Goal: Navigation & Orientation: Find specific page/section

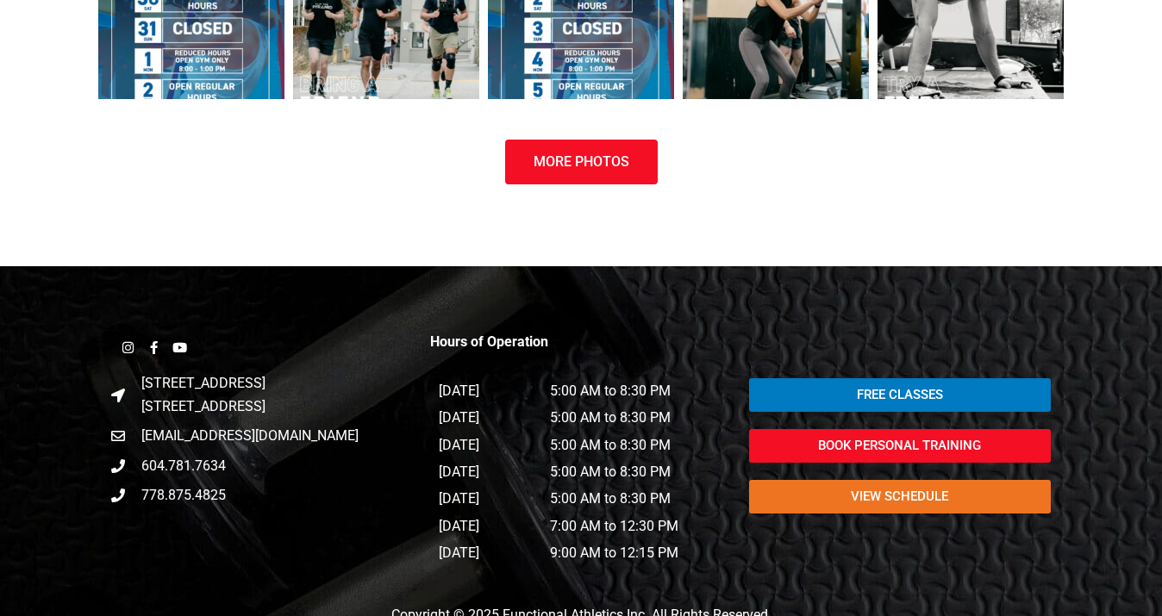
scroll to position [1662, 0]
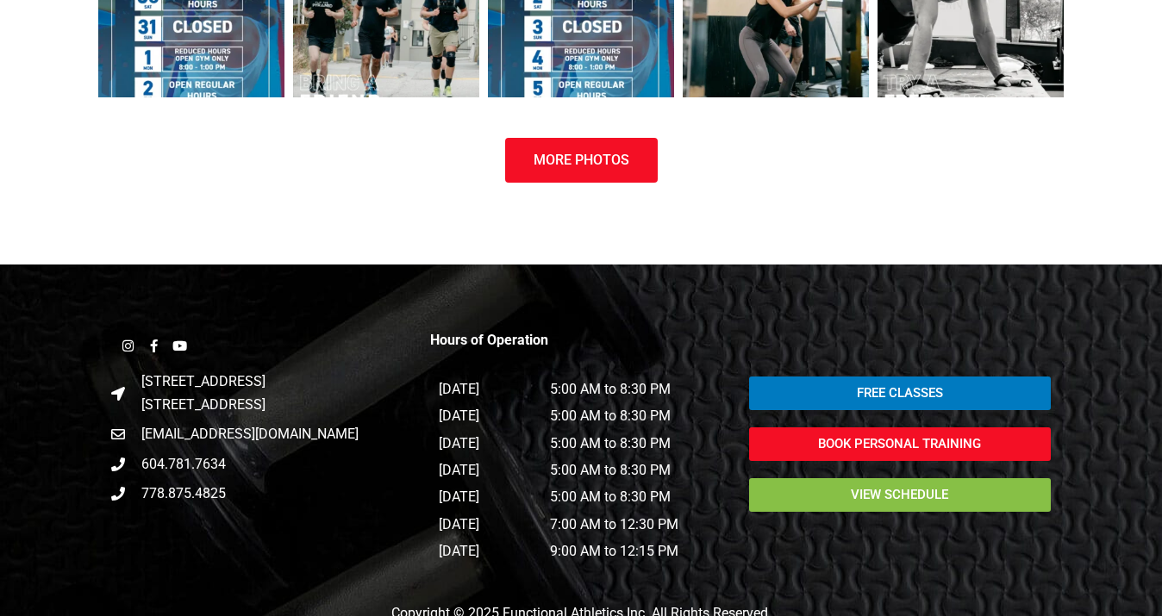
click at [895, 497] on span "view schedule" at bounding box center [899, 495] width 97 height 13
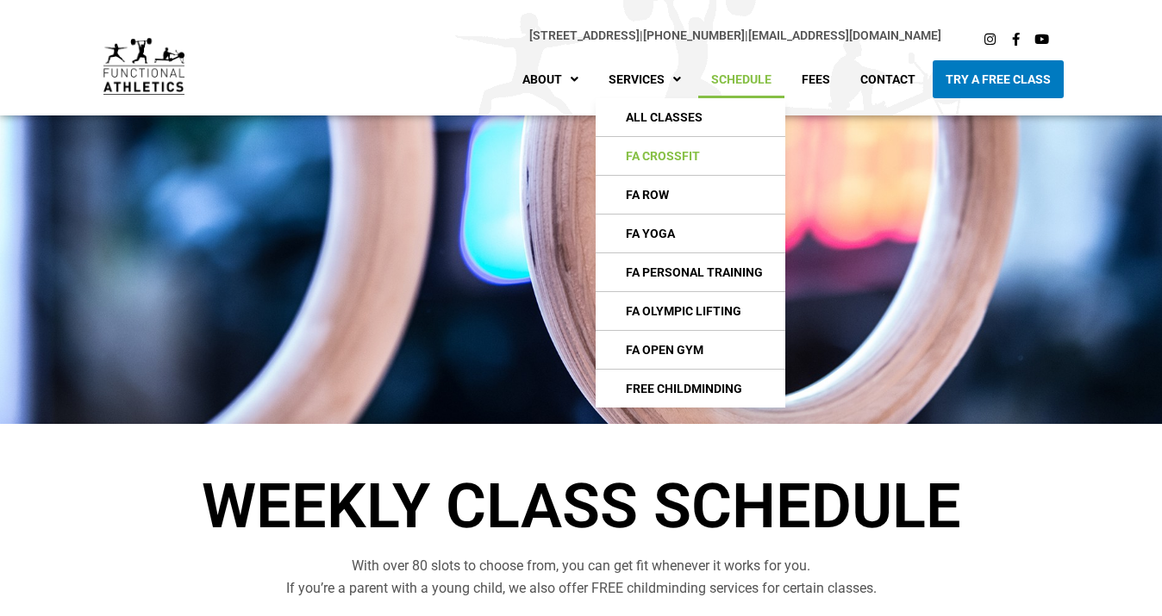
click at [676, 154] on link "FA CrossFIt" at bounding box center [691, 156] width 190 height 38
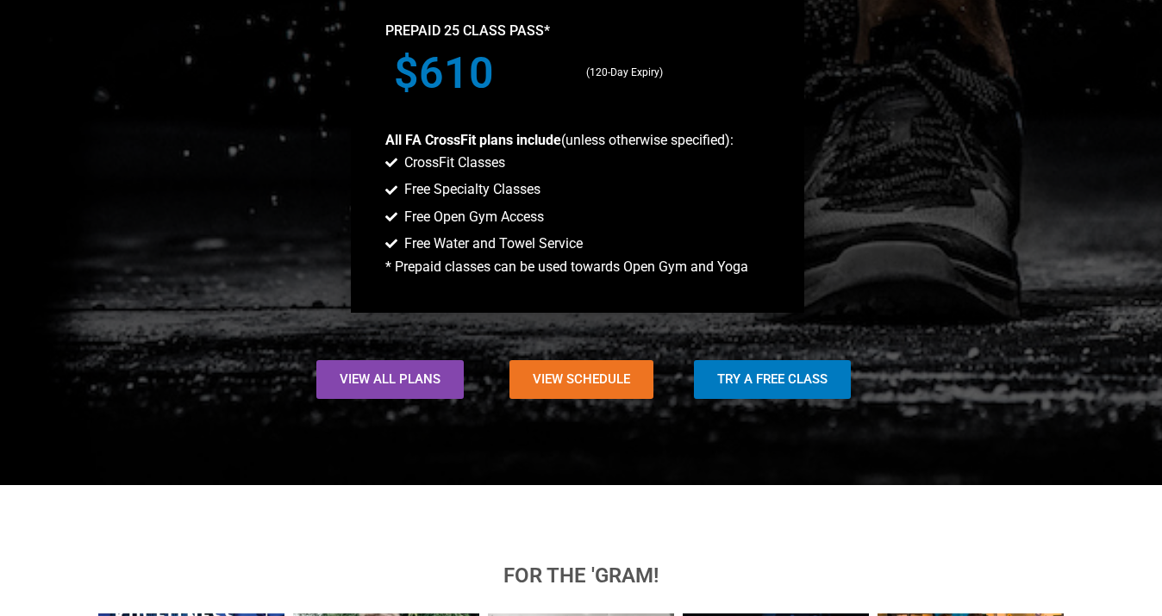
scroll to position [1719, 0]
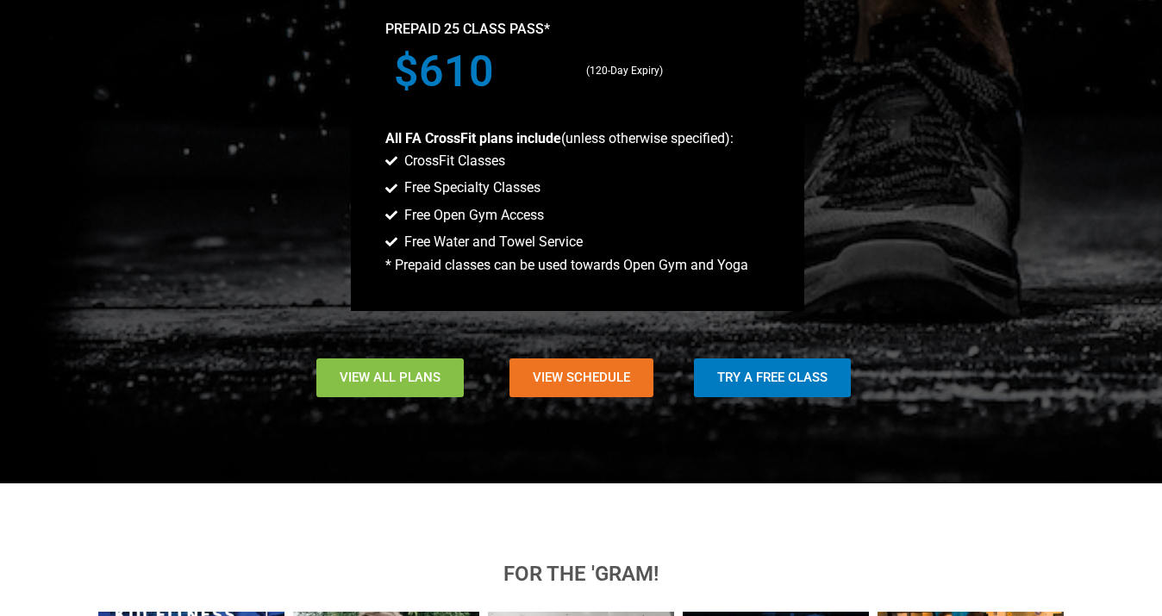
click at [386, 373] on span "View All Plans" at bounding box center [390, 378] width 101 height 13
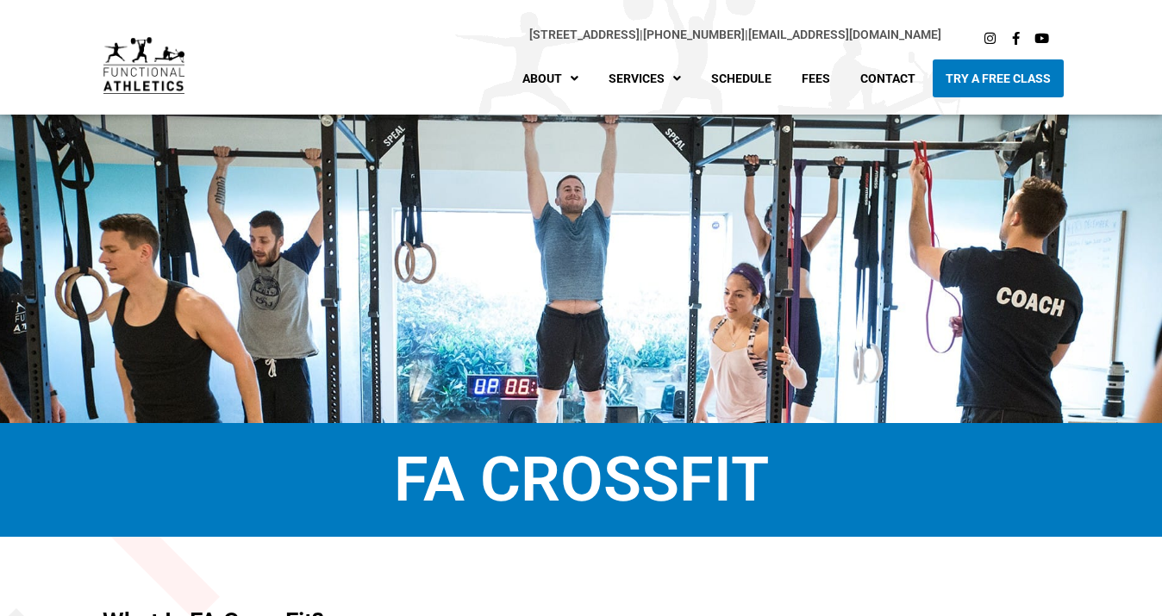
scroll to position [0, 0]
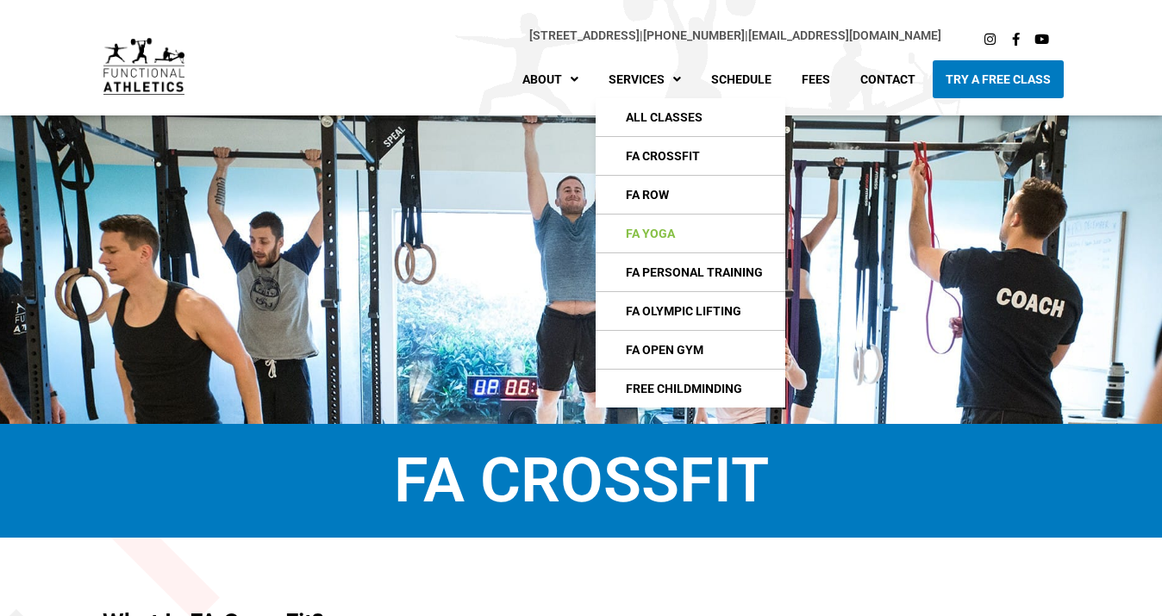
click at [671, 235] on link "FA Yoga" at bounding box center [691, 234] width 190 height 38
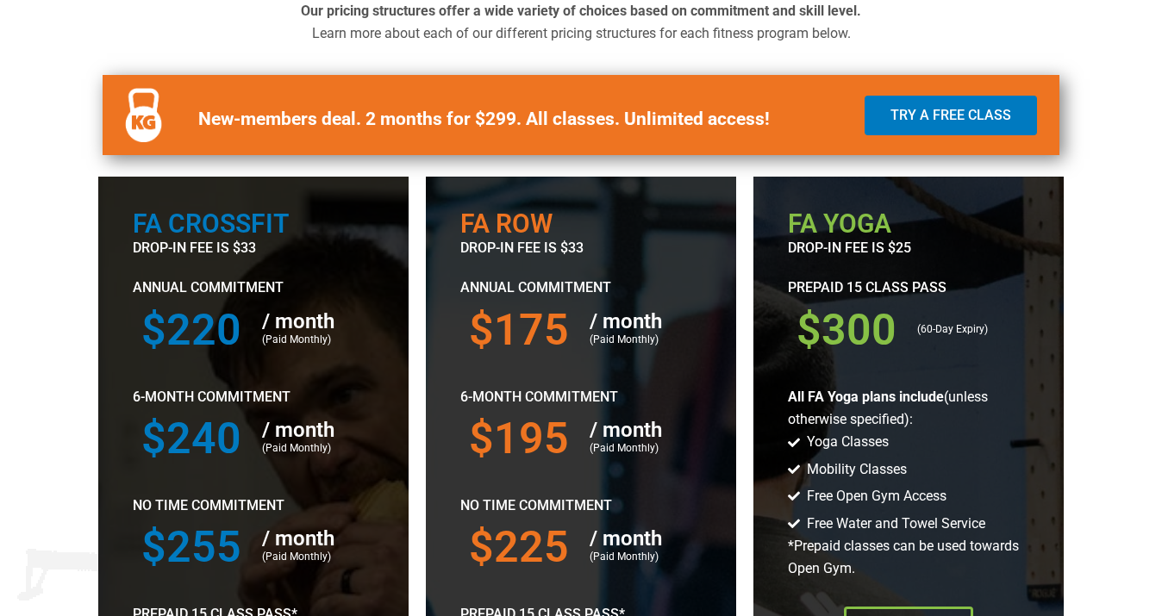
scroll to position [624, 0]
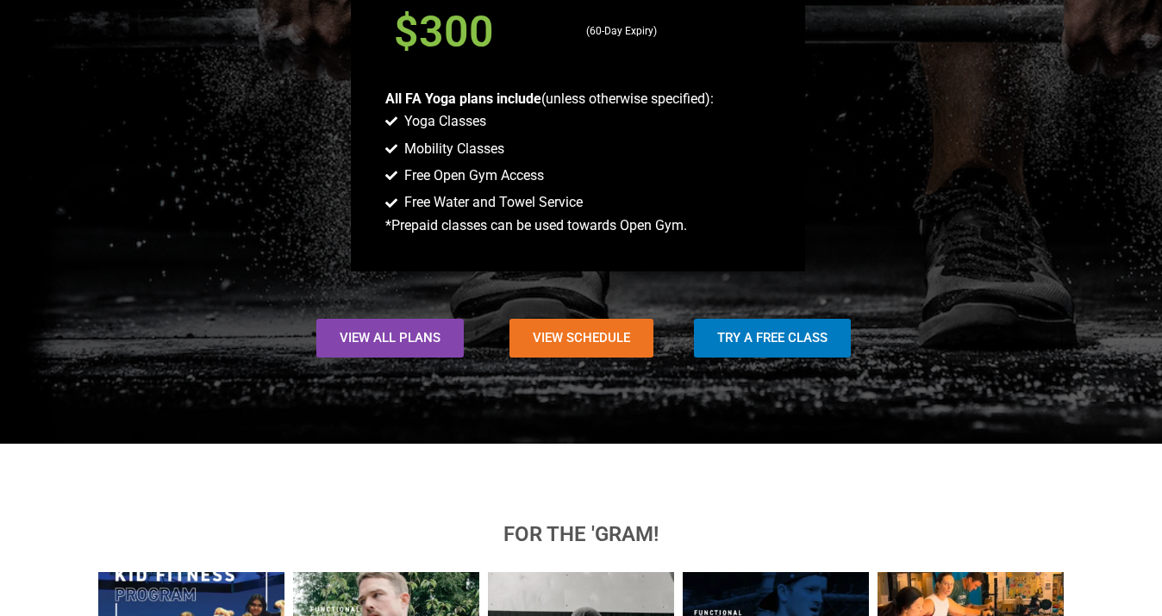
scroll to position [1392, 0]
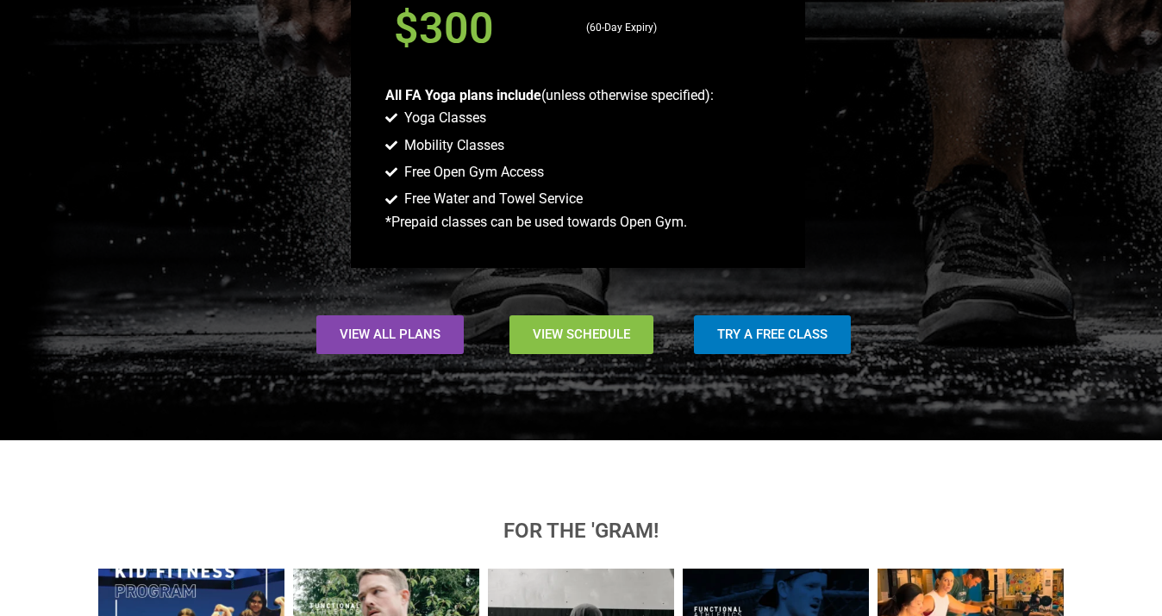
click at [589, 338] on span "View Schedule" at bounding box center [581, 335] width 97 height 13
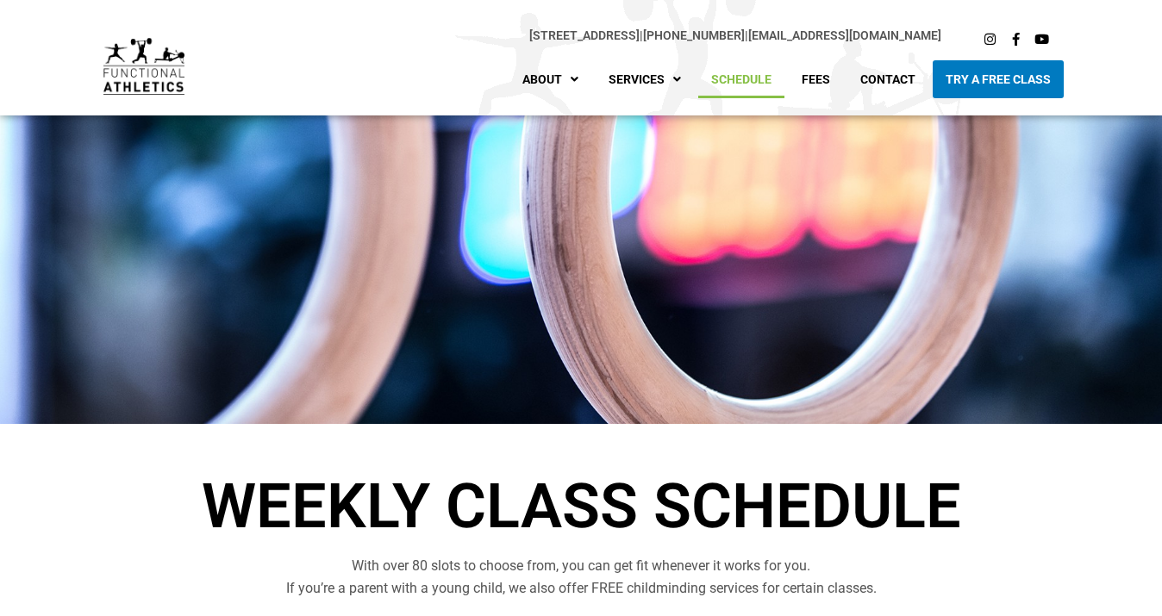
click at [738, 89] on link "Schedule" at bounding box center [741, 79] width 86 height 38
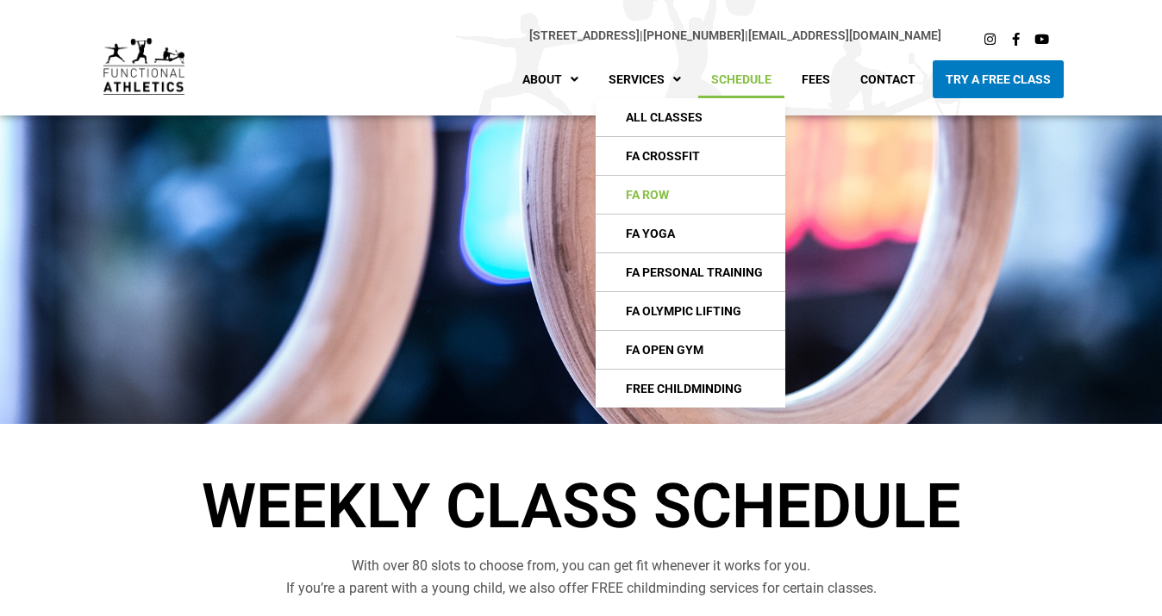
click at [653, 193] on link "FA Row" at bounding box center [691, 195] width 190 height 38
